Goal: Find specific page/section

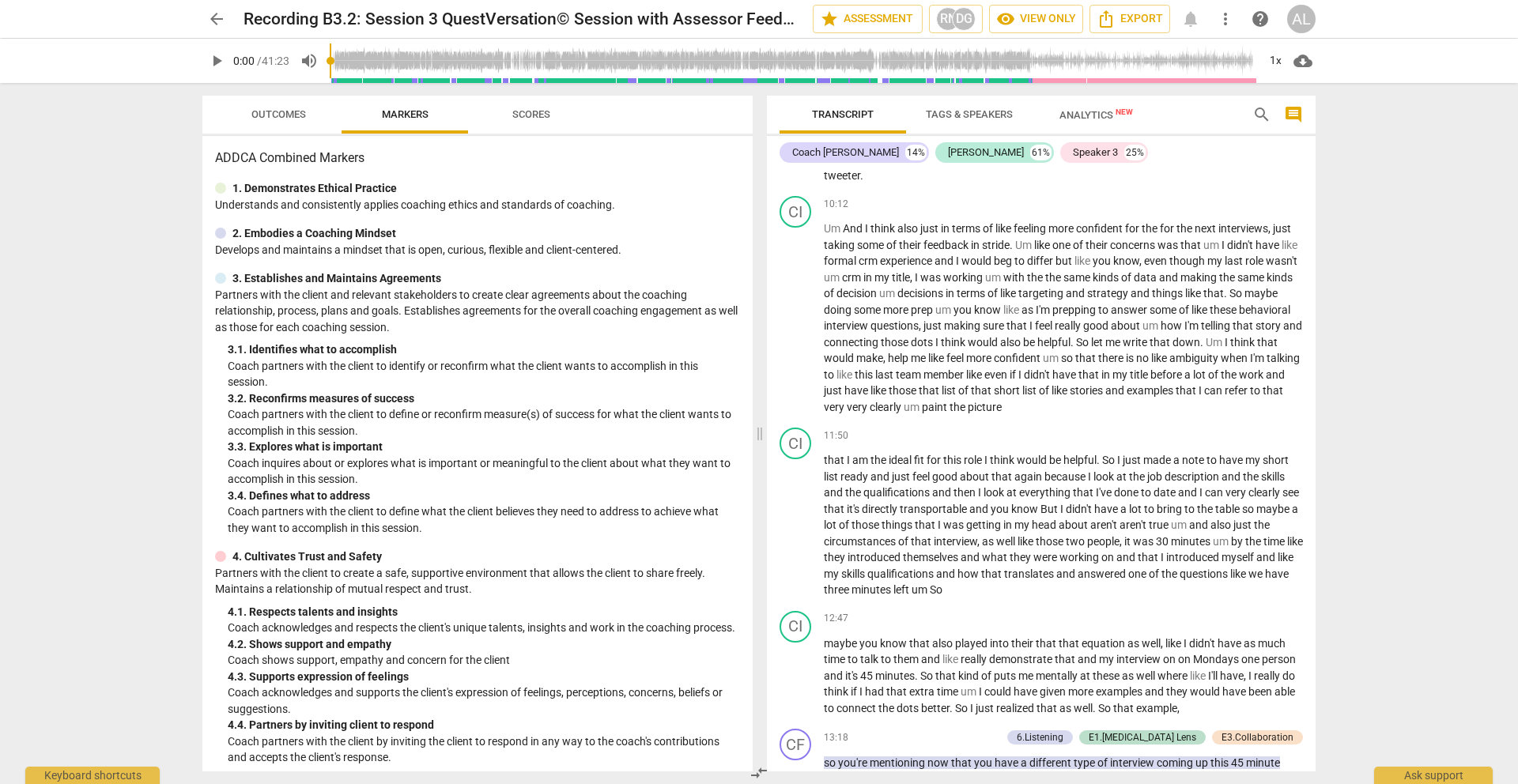
scroll to position [3020, 0]
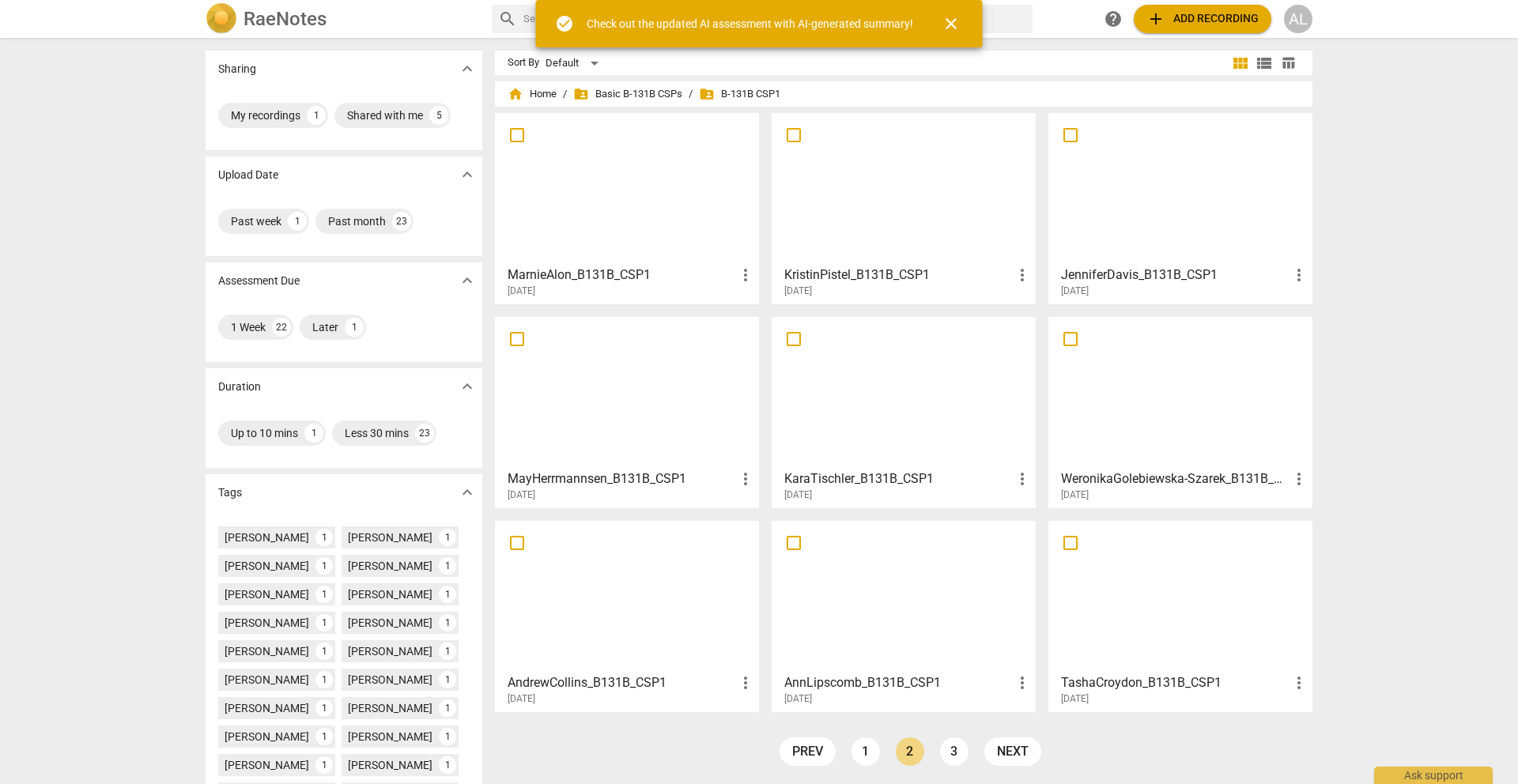
click at [880, 608] on div at bounding box center [904, 596] width 253 height 140
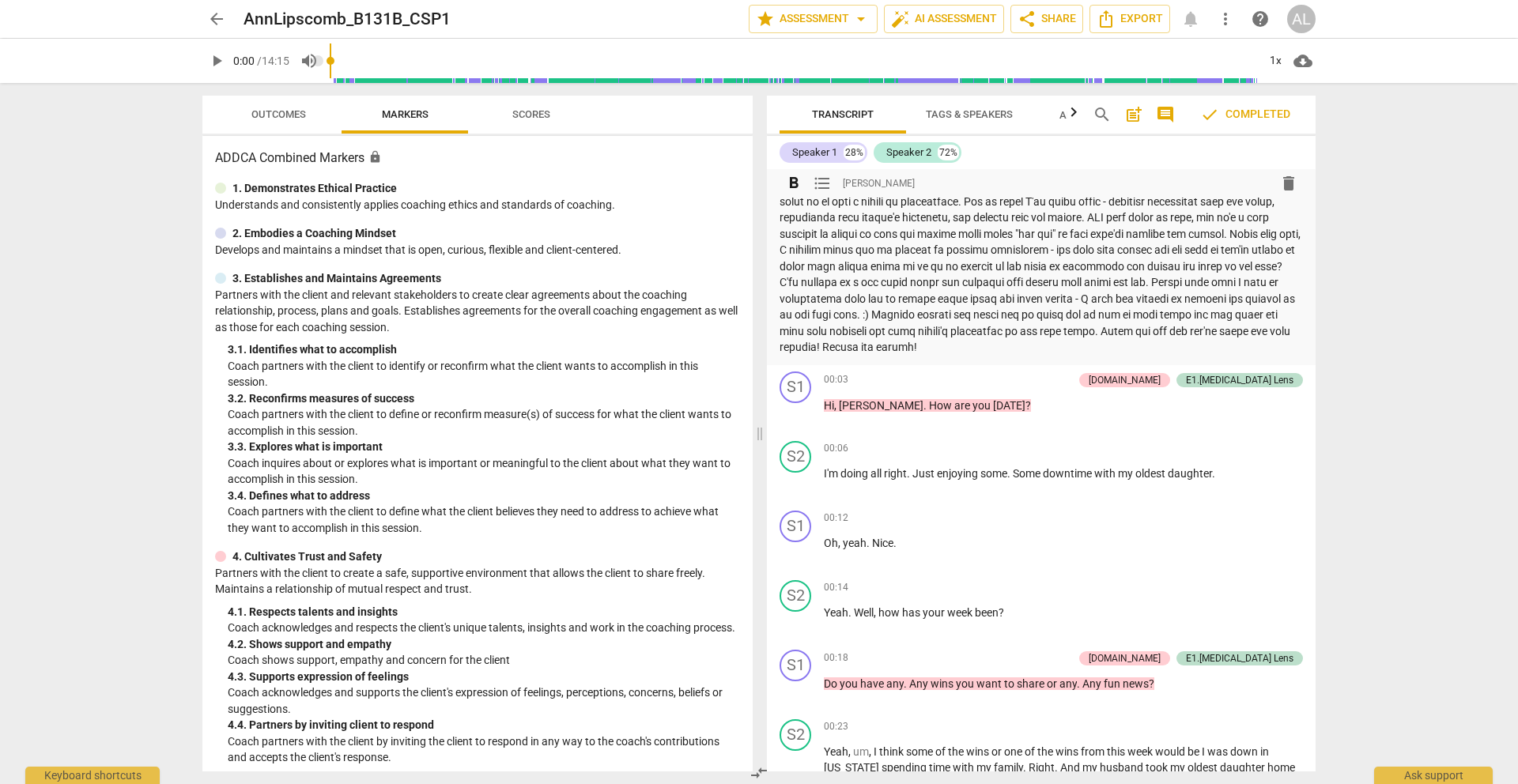
scroll to position [104, 0]
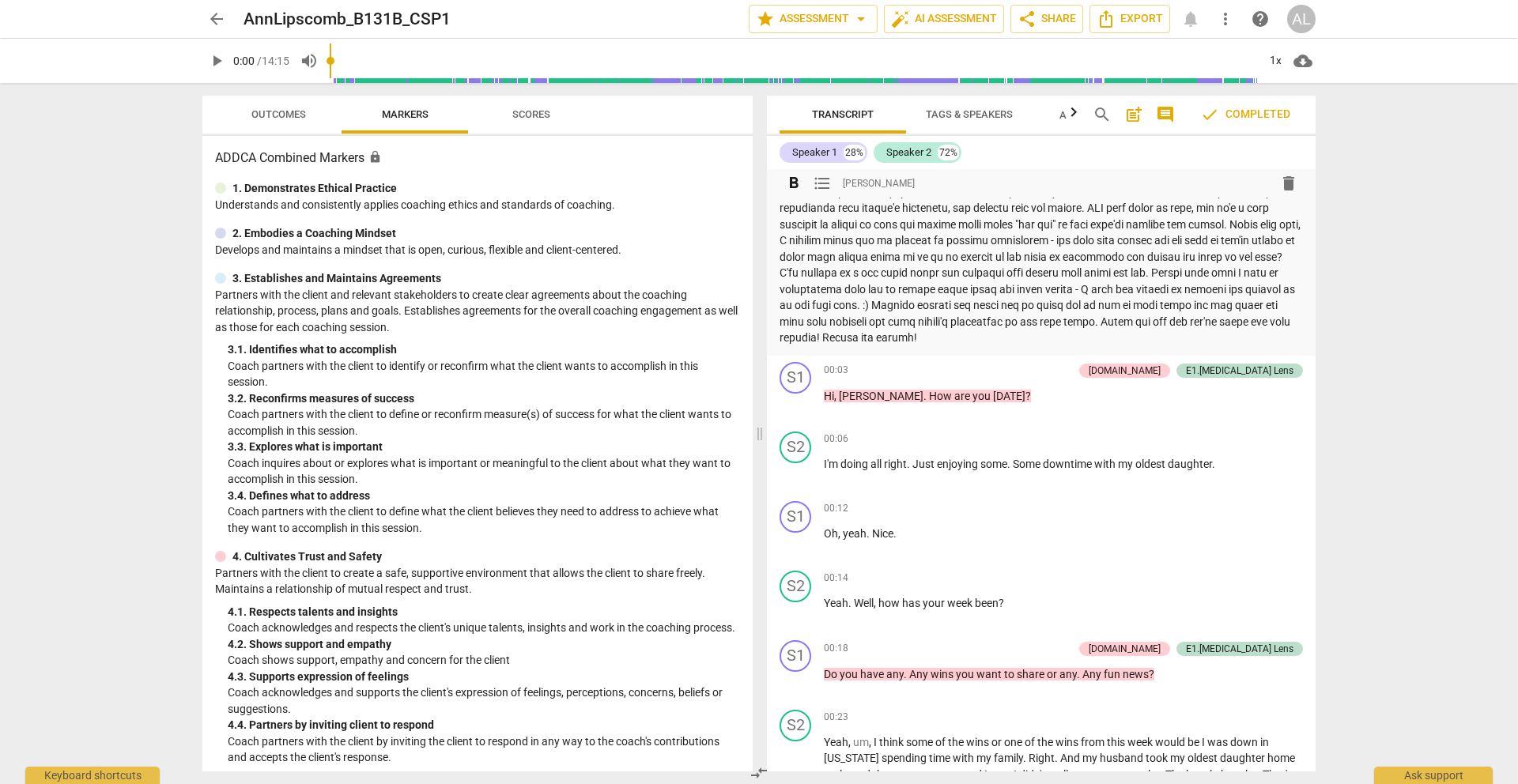
click at [1068, 311] on p "Summary:" at bounding box center [1041, 225] width 523 height 244
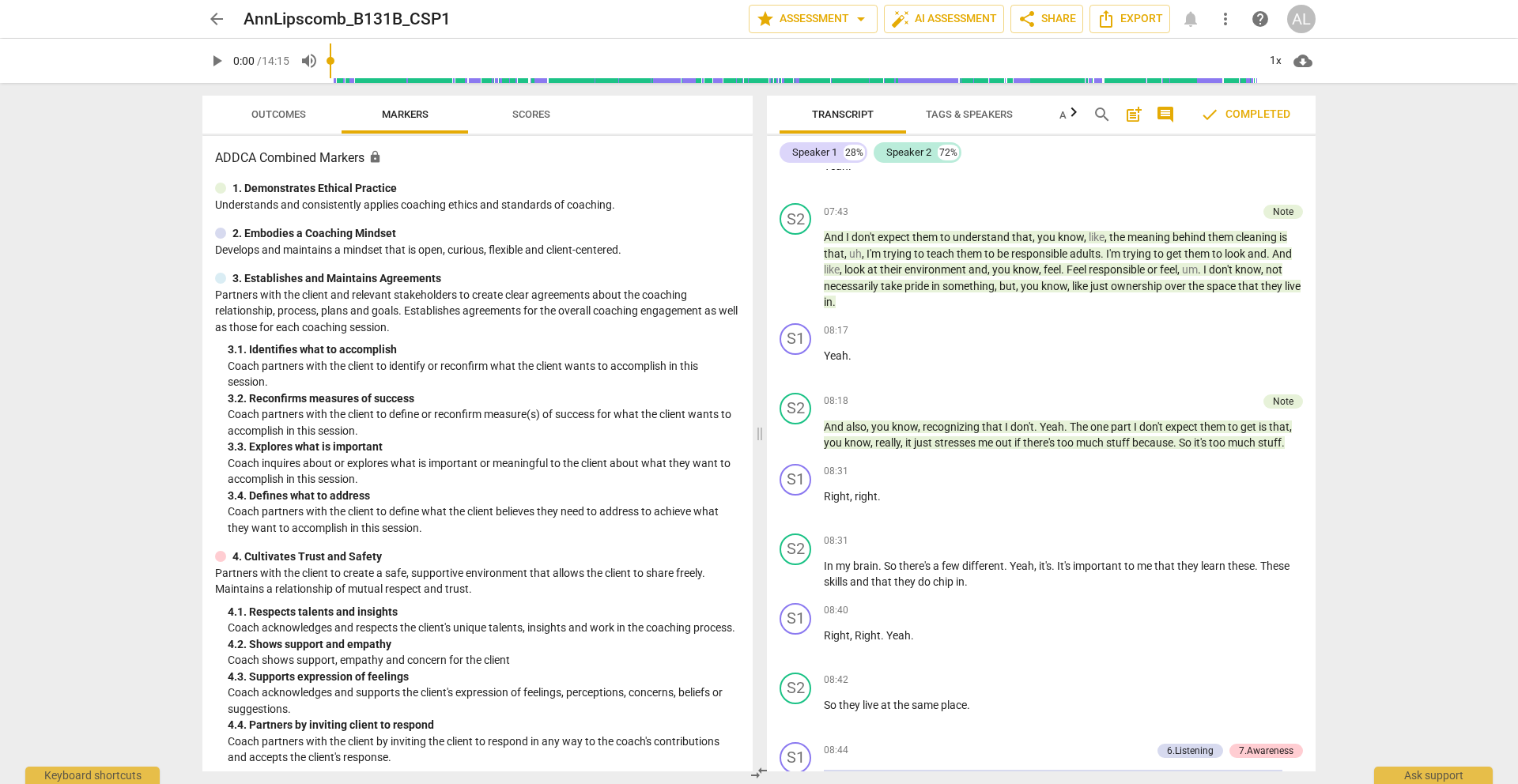
scroll to position [5264, 0]
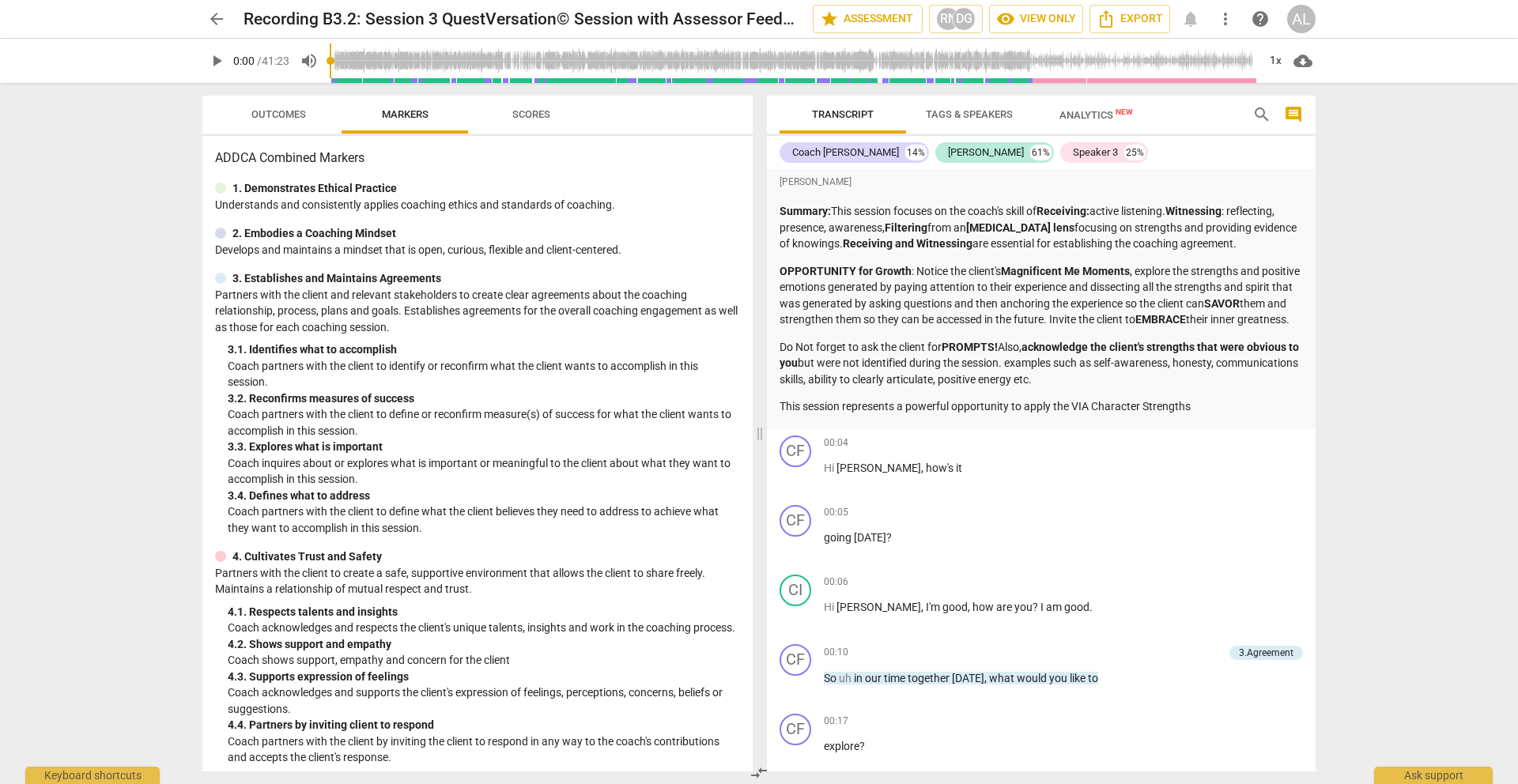
scroll to position [3020, 0]
